Goal: Register for event/course

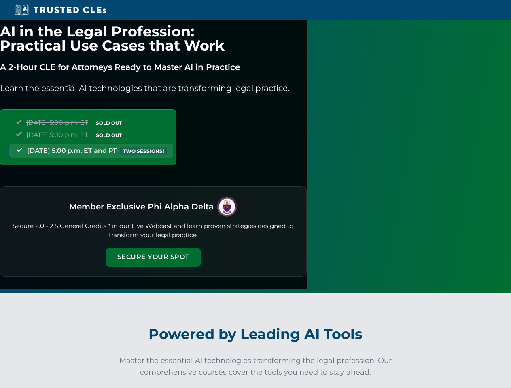
click at [201, 248] on button "Secure Your Spot" at bounding box center [153, 257] width 95 height 19
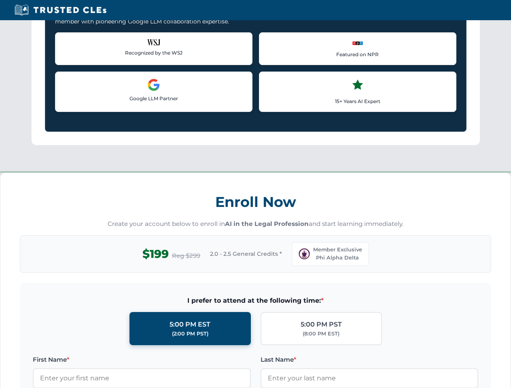
click at [230, 385] on div "Enroll Now Create your account below to enroll in AI in the Legal Profession an…" at bounding box center [255, 368] width 511 height 390
